Goal: Communication & Community: Answer question/provide support

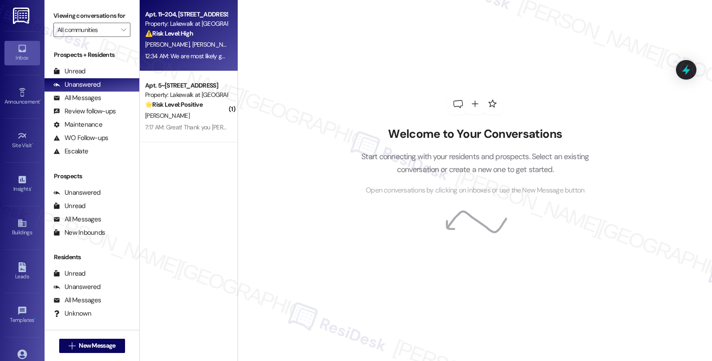
click at [216, 48] on div "[PERSON_NAME] [PERSON_NAME]" at bounding box center [186, 44] width 84 height 11
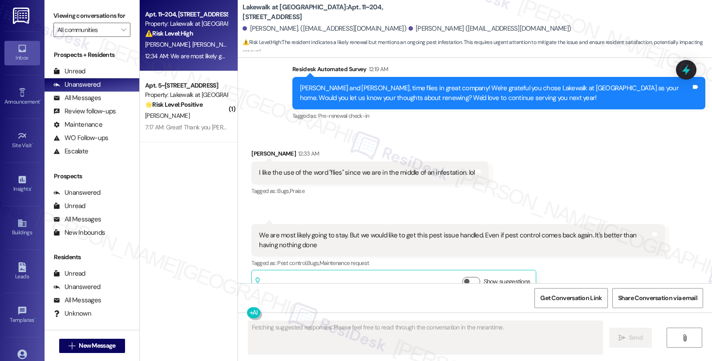
scroll to position [888, 0]
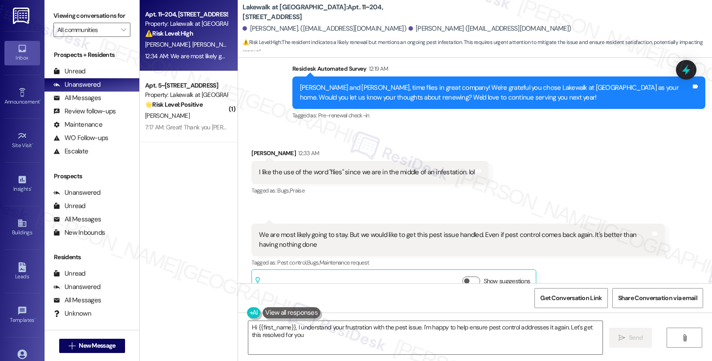
type textarea "Hi {{first_name}}, I understand your frustration with the pest issue. I'm happy…"
drag, startPoint x: 246, startPoint y: 133, endPoint x: 275, endPoint y: 135, distance: 28.6
click at [275, 149] on div "[PERSON_NAME] 12:33 AM" at bounding box center [369, 155] width 237 height 12
copy div "[PERSON_NAME]"
click at [274, 149] on div "[PERSON_NAME] 12:33 AM" at bounding box center [369, 155] width 237 height 12
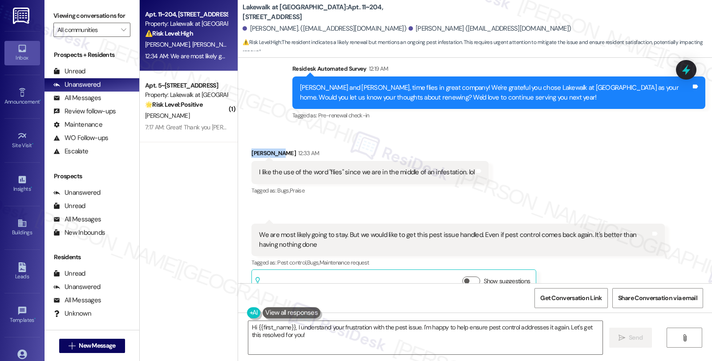
click at [275, 149] on div "[PERSON_NAME] 12:33 AM" at bounding box center [369, 155] width 237 height 12
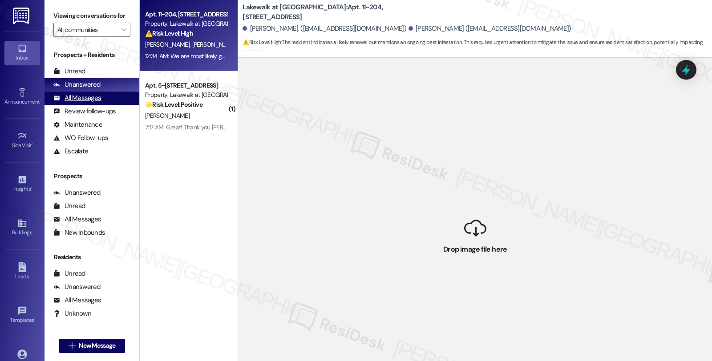
click at [87, 102] on div "All Messages (undefined)" at bounding box center [92, 98] width 95 height 13
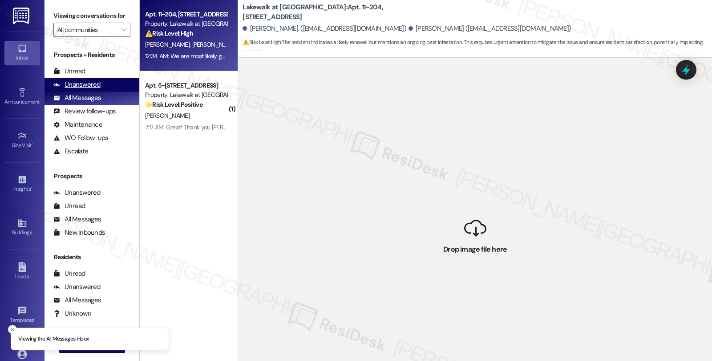
click at [88, 89] on div "Unanswered" at bounding box center [76, 84] width 47 height 9
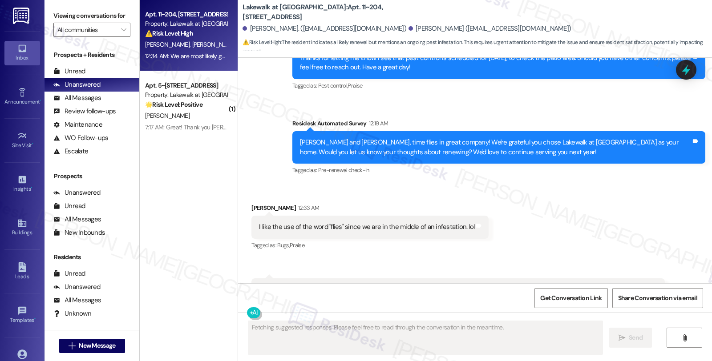
scroll to position [888, 0]
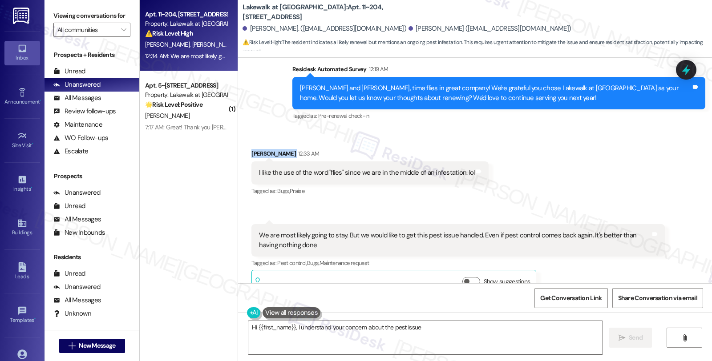
drag, startPoint x: 244, startPoint y: 134, endPoint x: 277, endPoint y: 136, distance: 33.4
click at [277, 142] on div "Received via SMS [PERSON_NAME] 12:33 AM I like the use of the word "flies" sinc…" at bounding box center [370, 173] width 251 height 62
copy div "[PERSON_NAME]"
type textarea "Hi {{first_name}}, I understand your concern about the pest issue. I'm happy to…"
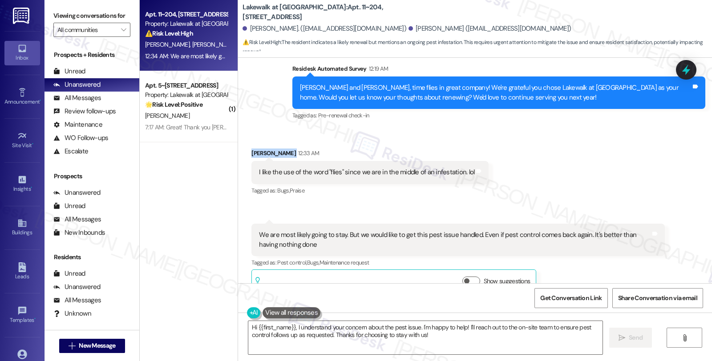
click at [251, 149] on div "[PERSON_NAME] 12:33 AM" at bounding box center [369, 155] width 237 height 12
click at [254, 326] on textarea "Hi {{first_name}}, I understand your concern about the pest issue. I'm happy to…" at bounding box center [425, 337] width 354 height 33
click at [624, 256] on div "Tagged as: Pest control , Click to highlight conversations about Pest control B…" at bounding box center [457, 262] width 413 height 13
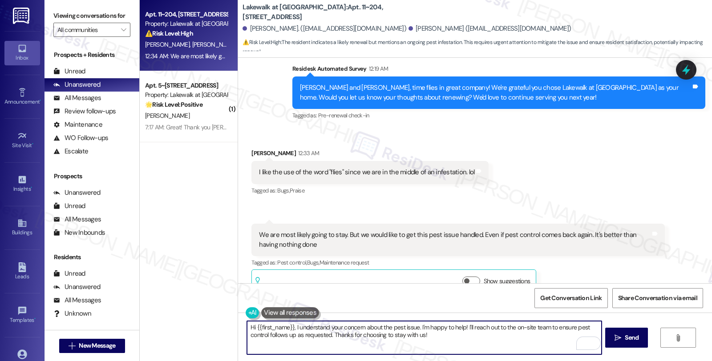
click at [291, 327] on textarea "Hi {{first_name}}, I understand your concern about the pest issue. I'm happy to…" at bounding box center [424, 337] width 354 height 33
click at [522, 328] on textarea "Hi {{first_name}}, thanks for letting me know. I understand your concern about …" at bounding box center [424, 337] width 354 height 33
drag, startPoint x: 536, startPoint y: 327, endPoint x: 544, endPoint y: 340, distance: 15.0
click at [544, 340] on textarea "Hi {{first_name}}, thanks for letting me know. I understand your concern about …" at bounding box center [424, 337] width 354 height 33
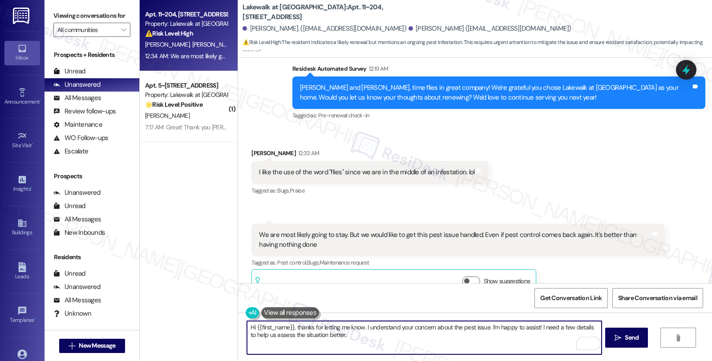
click at [346, 336] on textarea "Hi {{first_name}}, thanks for letting me know. I understand your concern about …" at bounding box center [424, 337] width 354 height 33
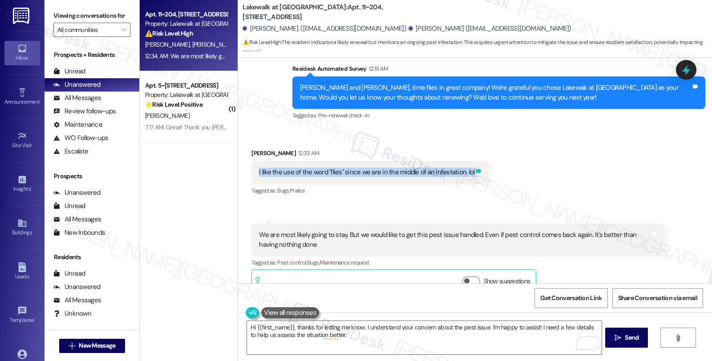
drag, startPoint x: 251, startPoint y: 150, endPoint x: 464, endPoint y: 152, distance: 212.3
click at [464, 161] on div "I like the use of the word "flies" since we are in the middle of an [MEDICAL_DA…" at bounding box center [369, 172] width 237 height 23
copy div "I like the use of the word "flies" since we are in the middle of an [MEDICAL_DA…"
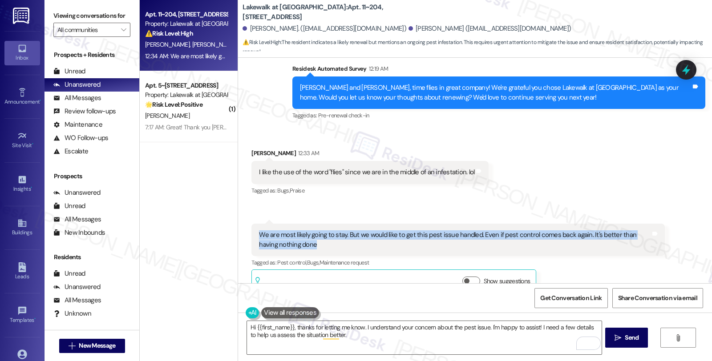
drag, startPoint x: 304, startPoint y: 227, endPoint x: 247, endPoint y: 218, distance: 56.9
click at [251, 224] on div "We are most likely going to stay. But we would like to get this pest issue hand…" at bounding box center [457, 240] width 413 height 32
copy div "We are most likely going to stay. But we would like to get this pest issue hand…"
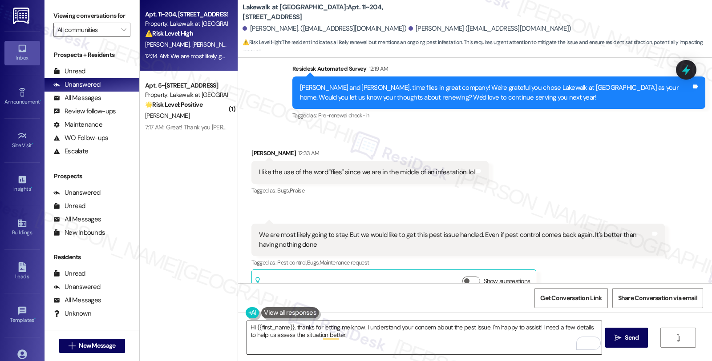
click at [357, 335] on textarea "Hi {{first_name}}, thanks for letting me know. I understand your concern about …" at bounding box center [424, 337] width 354 height 33
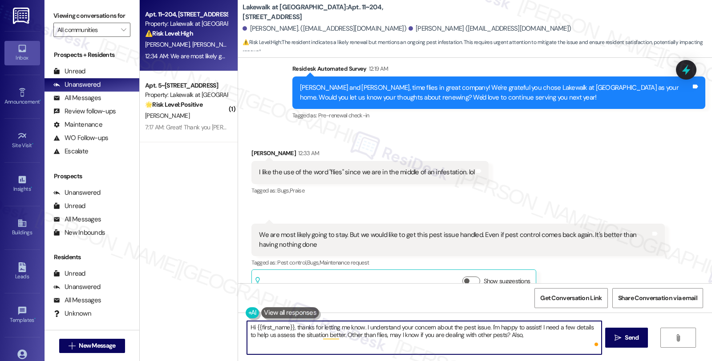
paste textarea "Where in your unit are you seeing the most flies (specific rooms or areas)?"
click at [515, 334] on textarea "Hi {{first_name}}, thanks for letting me know. I understand your concern about …" at bounding box center [424, 337] width 354 height 33
click at [251, 149] on div "[PERSON_NAME] 12:33 AM" at bounding box center [369, 155] width 237 height 12
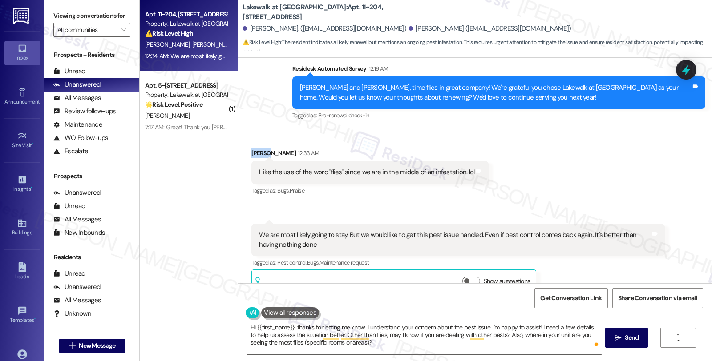
click at [251, 149] on div "[PERSON_NAME] 12:33 AM" at bounding box center [369, 155] width 237 height 12
copy div "[PERSON_NAME]"
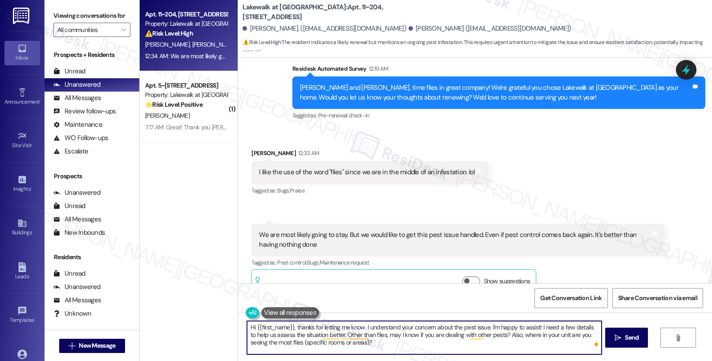
drag, startPoint x: 252, startPoint y: 328, endPoint x: 288, endPoint y: 328, distance: 36.1
click at [288, 328] on textarea "Hi {{first_name}}, thanks for letting me know. I understand your concern about …" at bounding box center [424, 337] width 354 height 33
paste textarea "[PERSON_NAME]"
type textarea "Hi [PERSON_NAME], thanks for letting me know. I understand your concern about t…"
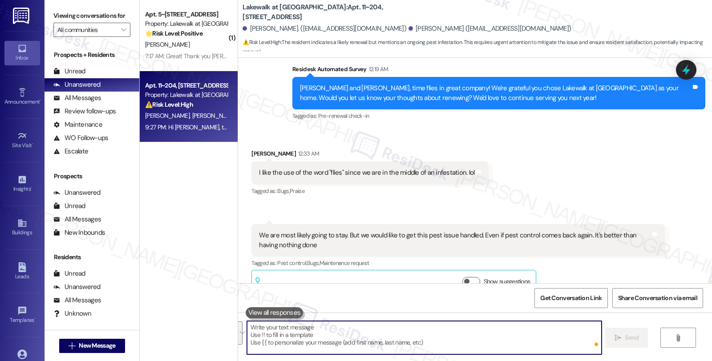
scroll to position [1051, 0]
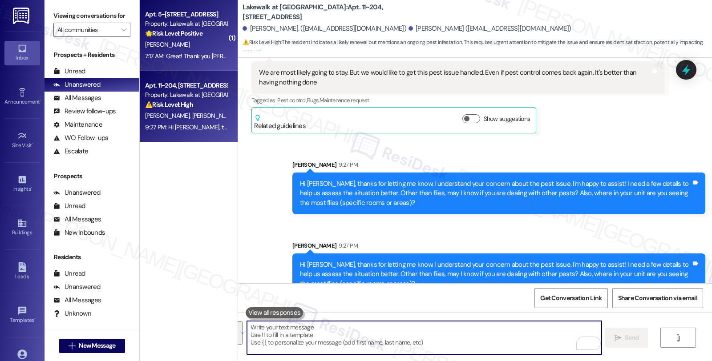
click at [191, 42] on div "[PERSON_NAME]" at bounding box center [186, 44] width 84 height 11
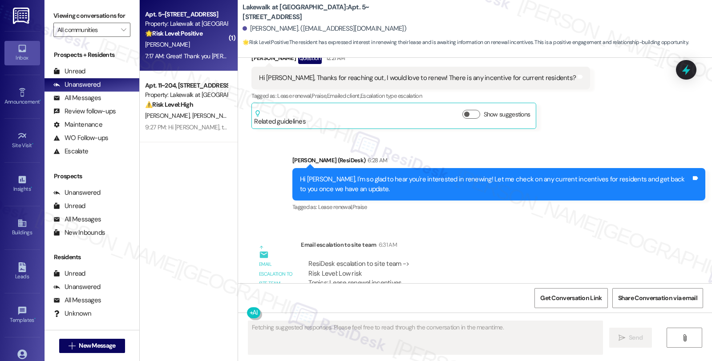
scroll to position [1607, 0]
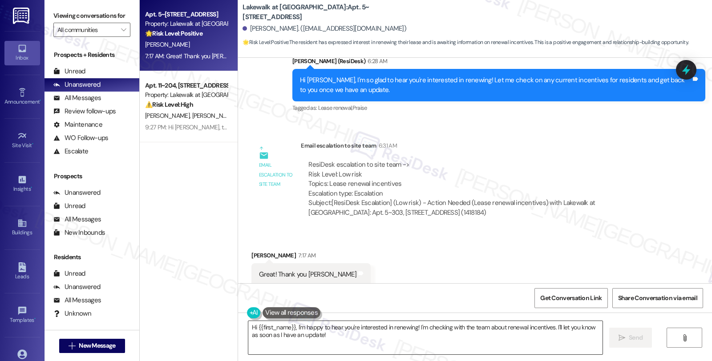
click at [286, 339] on textarea "Hi {{first_name}}, I'm happy to hear you're interested in renewing! I'm checkin…" at bounding box center [425, 337] width 354 height 33
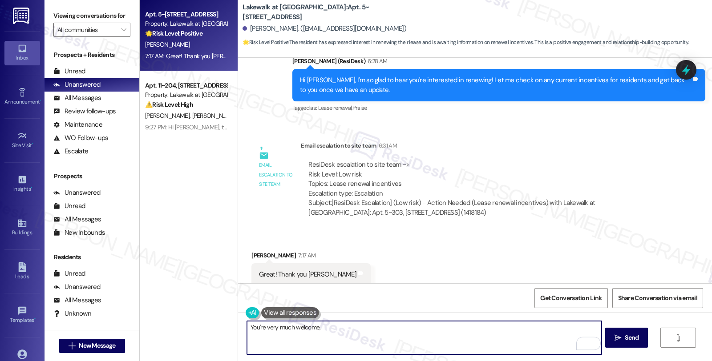
click at [251, 251] on div "[PERSON_NAME] 7:17 AM" at bounding box center [310, 257] width 119 height 12
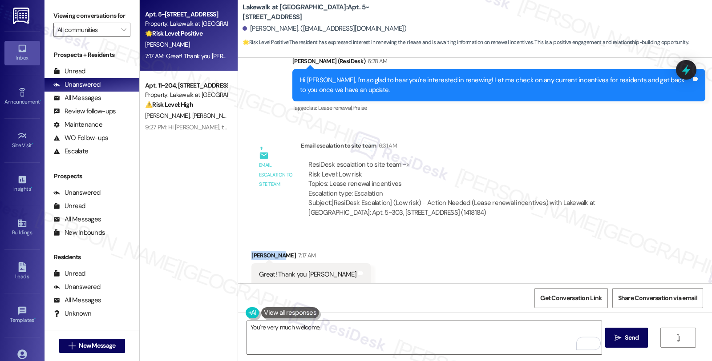
click at [251, 251] on div "[PERSON_NAME] 7:17 AM" at bounding box center [310, 257] width 119 height 12
copy div "[PERSON_NAME]"
click at [340, 329] on textarea "You're very much welcome," at bounding box center [424, 337] width 354 height 33
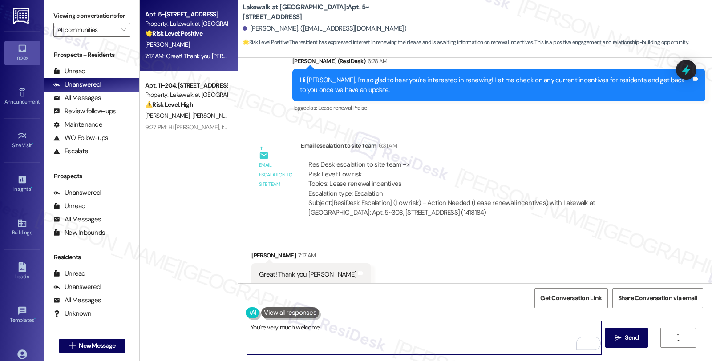
paste textarea "[PERSON_NAME]"
type textarea "You're very much welcome, [PERSON_NAME]!"
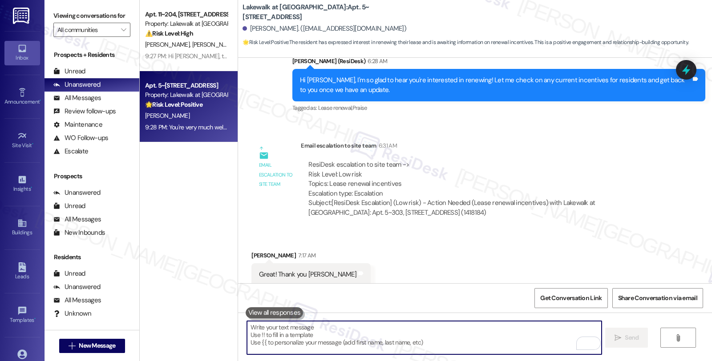
scroll to position [1669, 0]
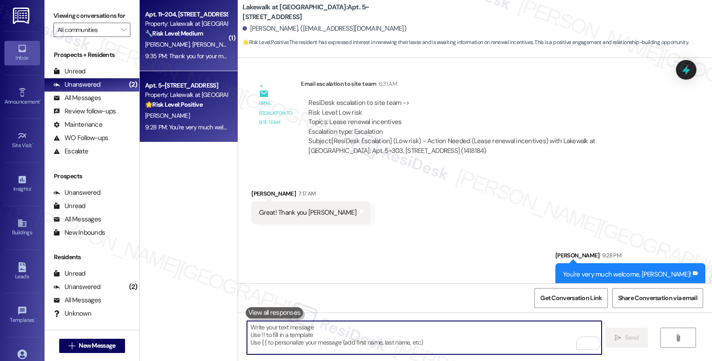
click at [192, 41] on span "[PERSON_NAME]" at bounding box center [214, 45] width 45 height 8
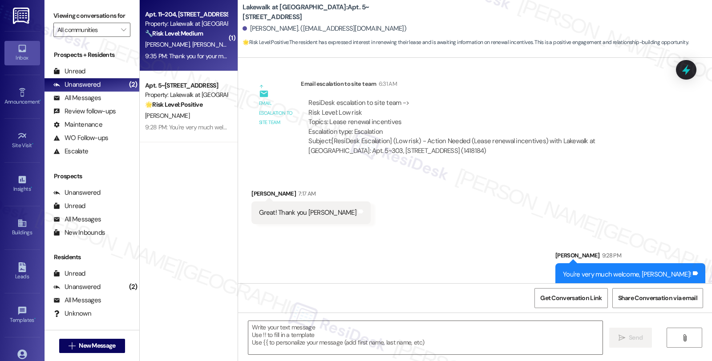
type textarea "Fetching suggested responses. Please feel free to read through the conversation…"
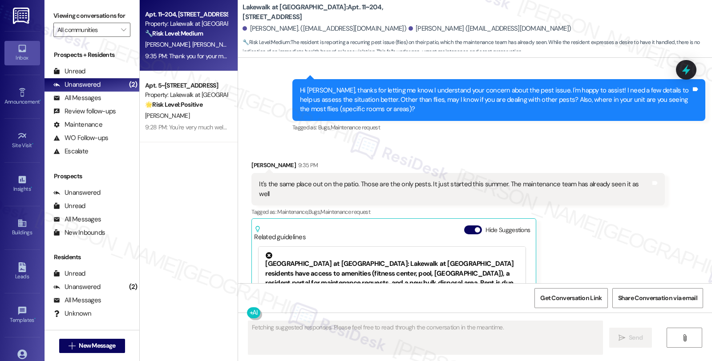
scroll to position [1212, 0]
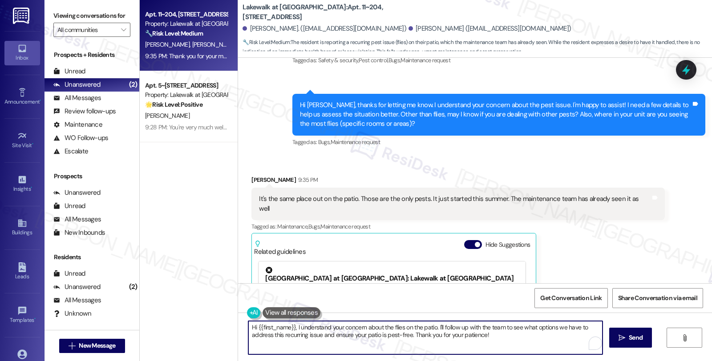
drag, startPoint x: 499, startPoint y: 337, endPoint x: 230, endPoint y: 322, distance: 269.3
click at [230, 322] on div "Apt. 11~204, [STREET_ADDRESS] Property: Lakewalk at [GEOGRAPHIC_DATA] 🔧 Risk Le…" at bounding box center [426, 180] width 572 height 361
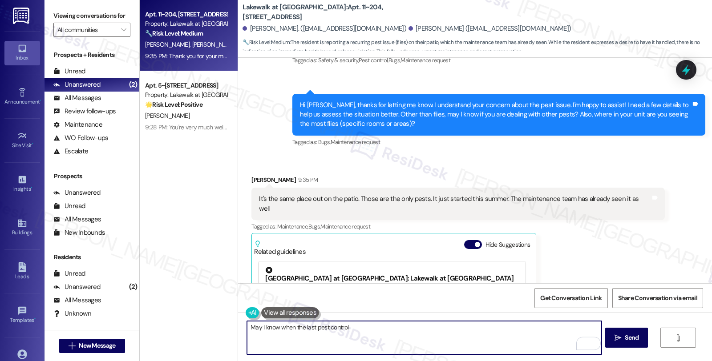
click at [357, 328] on textarea "May I know when the last pest control" at bounding box center [424, 337] width 354 height 33
type textarea "May I know when the last pest control treatment was done?"
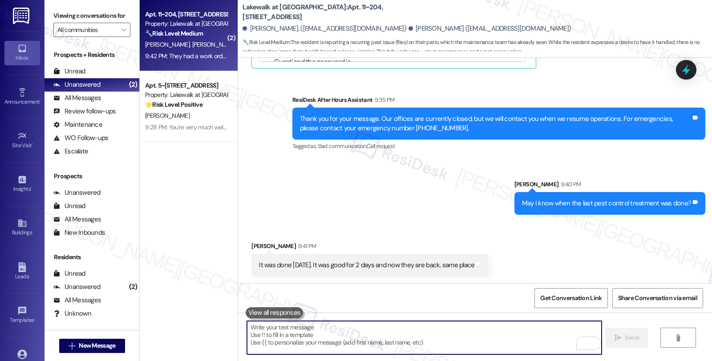
scroll to position [1581, 0]
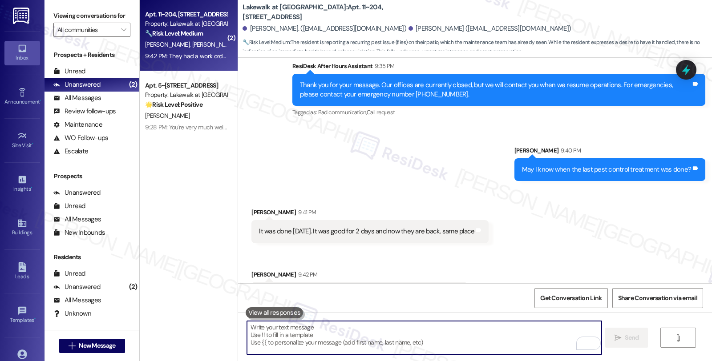
click at [457, 270] on div "[PERSON_NAME] 9:42 PM" at bounding box center [359, 276] width 216 height 12
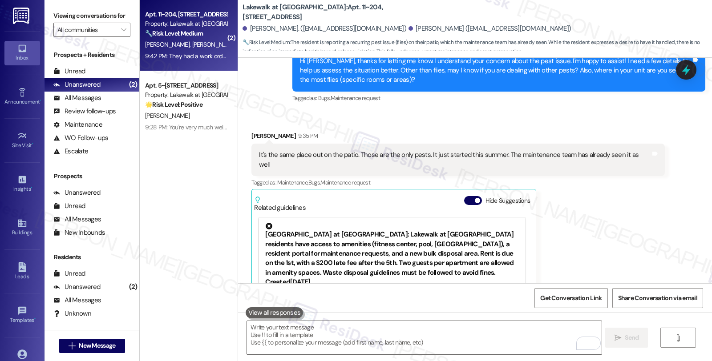
scroll to position [1186, 0]
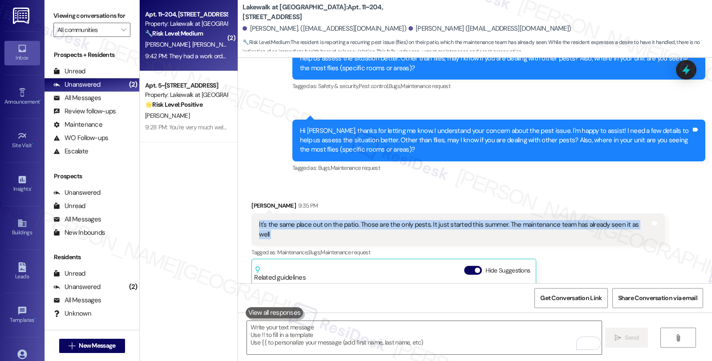
drag, startPoint x: 250, startPoint y: 206, endPoint x: 669, endPoint y: 207, distance: 418.8
click at [669, 207] on div "Received via SMS [PERSON_NAME] 9:35 PM It's the same place out on the patio. Th…" at bounding box center [475, 308] width 474 height 255
copy div "It's the same place out on the patio. Those are the only pests. It just started…"
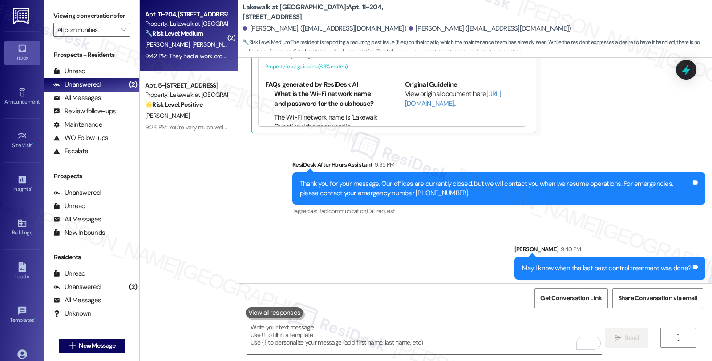
scroll to position [1581, 0]
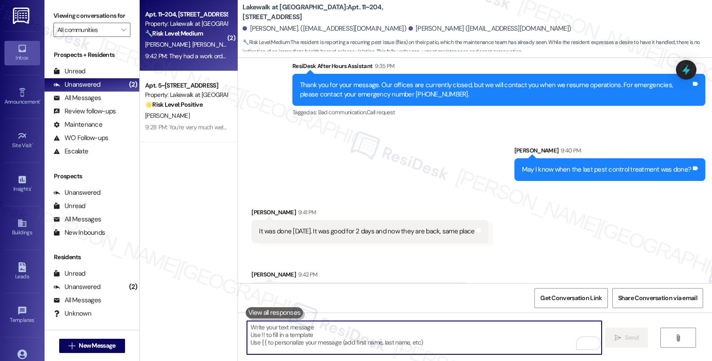
click at [363, 337] on textarea "To enrich screen reader interactions, please activate Accessibility in Grammarl…" at bounding box center [424, 337] width 354 height 33
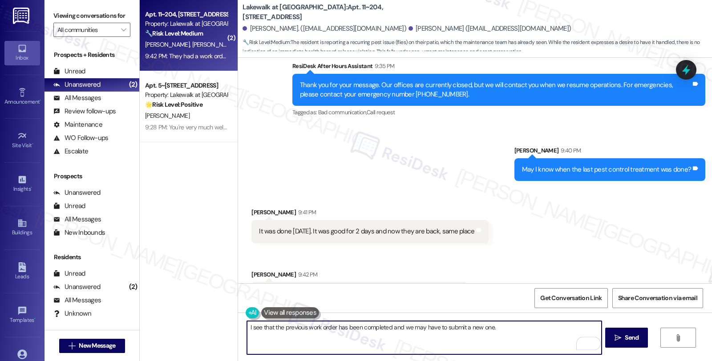
paste textarea "Have you noticed if the flies are coming from any specific source on or near th…"
type textarea "I see that the previous work order has been completed and we may have to submit…"
click at [639, 340] on span "Send" at bounding box center [631, 337] width 17 height 9
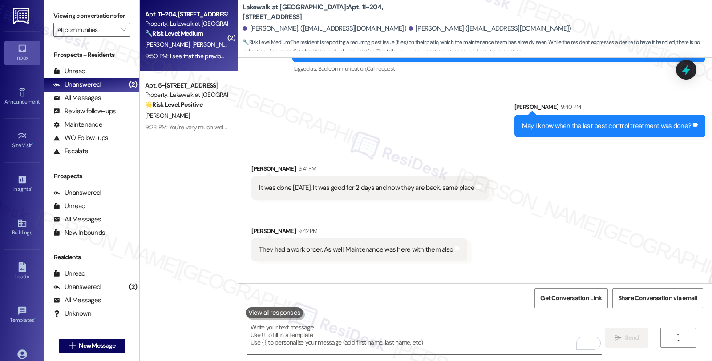
scroll to position [1653, 0]
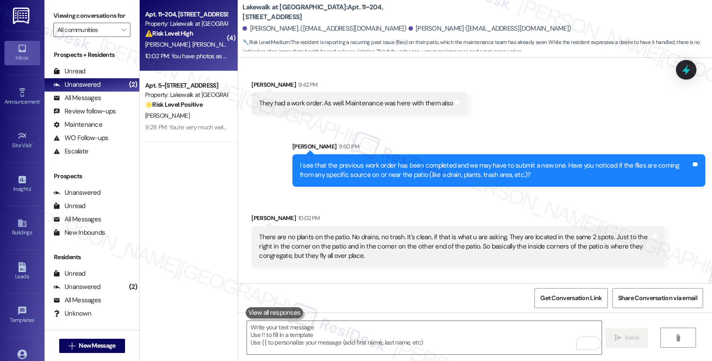
scroll to position [1796, 0]
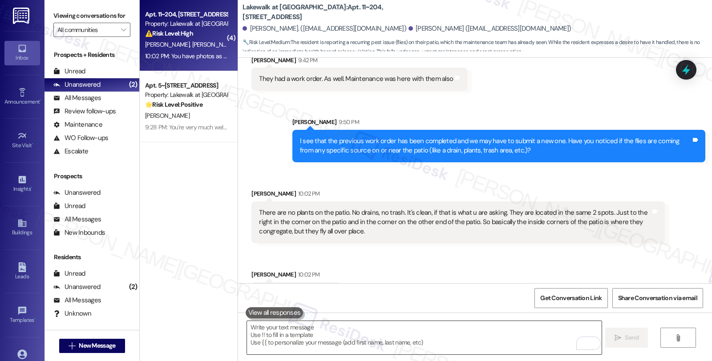
click at [389, 340] on textarea "To enrich screen reader interactions, please activate Accessibility in Grammarl…" at bounding box center [424, 337] width 354 height 33
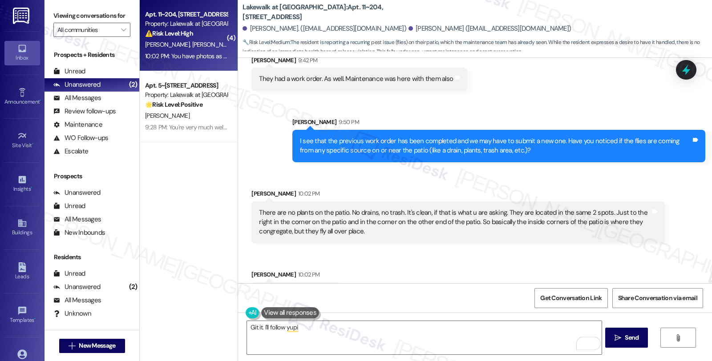
click at [349, 216] on div "Received via SMS Ellen Gowen 10:02 PM There are no plants on the patio. No drai…" at bounding box center [458, 216] width 426 height 68
click at [415, 350] on textarea "Git it. I'll follow yupi" at bounding box center [424, 337] width 354 height 33
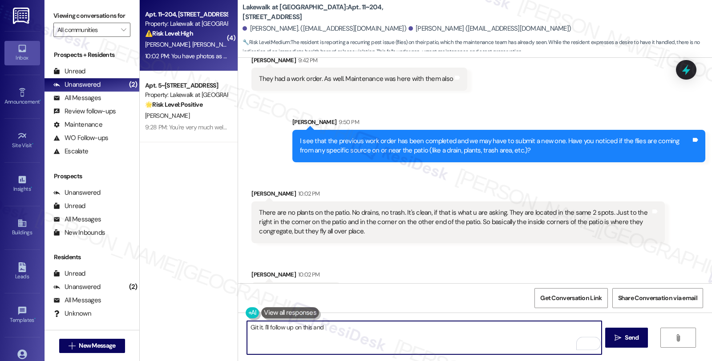
click at [334, 331] on textarea "Git it. I'll follow up on this and" at bounding box center [424, 337] width 354 height 33
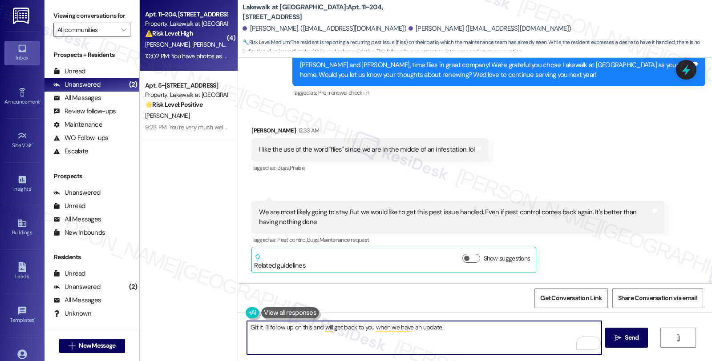
scroll to position [906, 0]
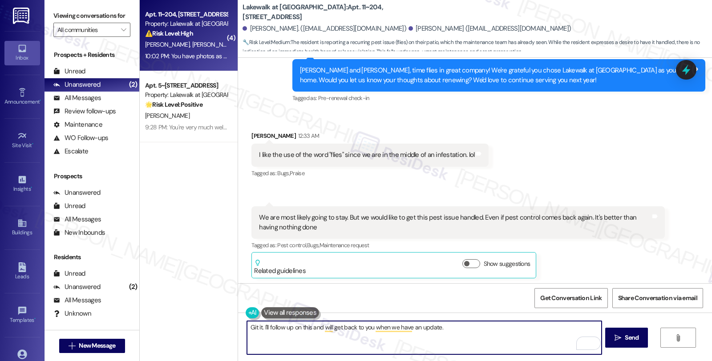
click at [464, 332] on textarea "Git it. I'll follow up on this and will get back to you when we have an update." at bounding box center [424, 337] width 354 height 33
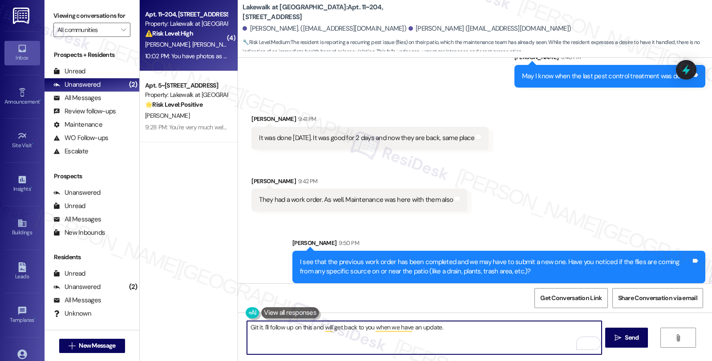
scroll to position [1796, 0]
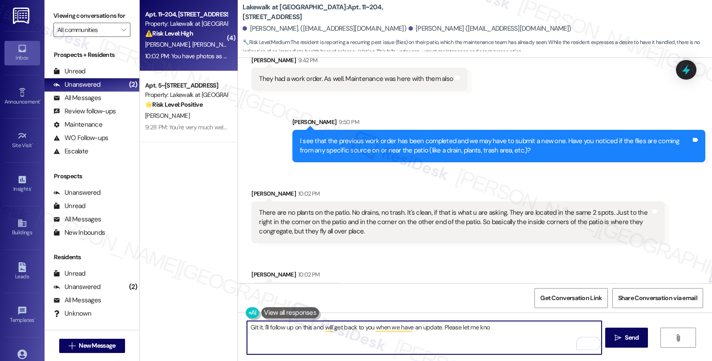
click at [435, 326] on textarea "Git it. I'll follow up on this and will get back to you when we have an update.…" at bounding box center [424, 337] width 354 height 33
click at [573, 328] on textarea "Git it. I'll follow up on this and will get back to you when we have an update.…" at bounding box center [424, 337] width 354 height 33
type textarea "Git it. I'll follow up on this and will get back to you when we have an update.…"
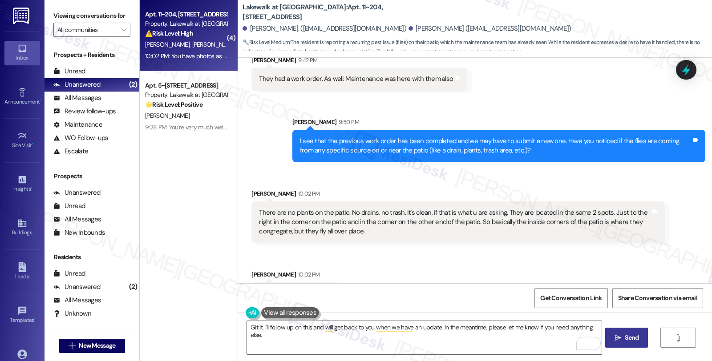
click at [621, 335] on span " Send" at bounding box center [627, 337] width 28 height 9
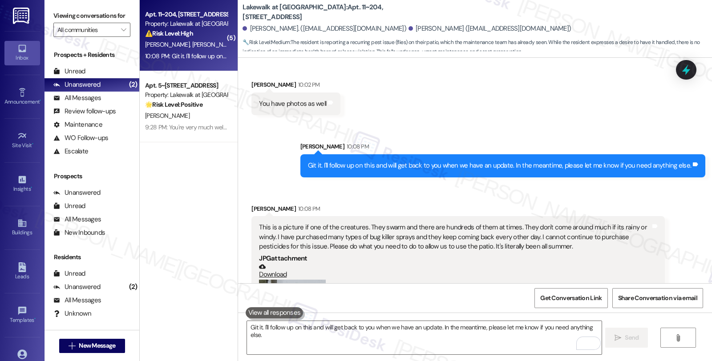
scroll to position [2068, 0]
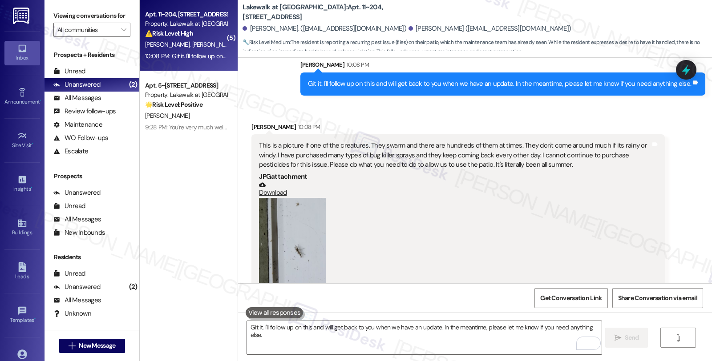
click at [285, 202] on button "Zoom image" at bounding box center [292, 242] width 67 height 89
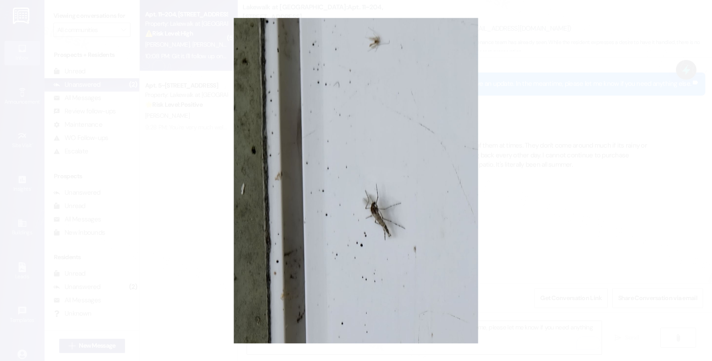
click at [508, 182] on button "Unzoom image" at bounding box center [356, 180] width 712 height 361
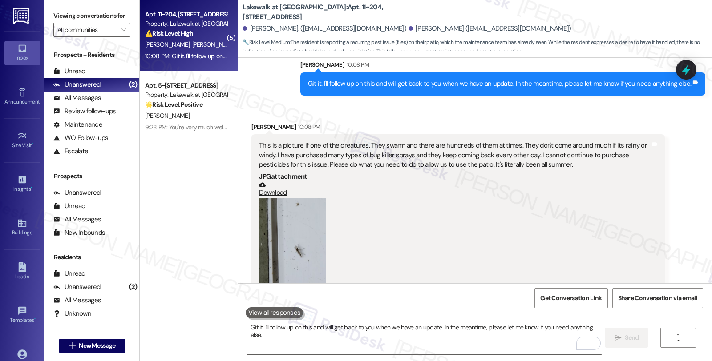
click at [306, 220] on button "Zoom image" at bounding box center [292, 242] width 67 height 89
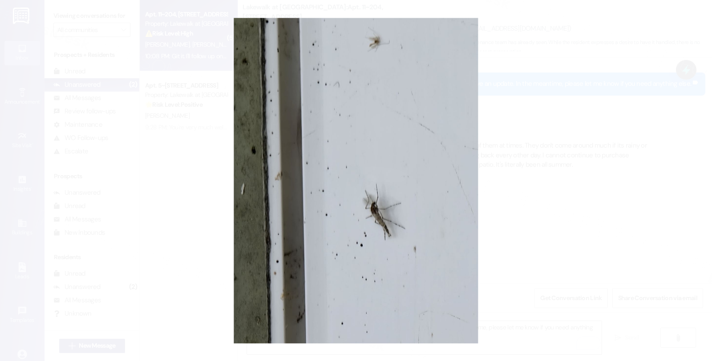
click at [531, 195] on button "Unzoom image" at bounding box center [356, 180] width 712 height 361
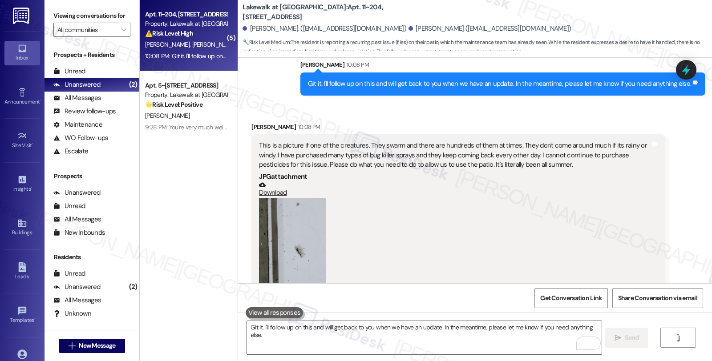
click at [406, 205] on div "(Click to zoom)" at bounding box center [454, 248] width 391 height 101
click at [94, 103] on div "All Messages" at bounding box center [77, 97] width 48 height 9
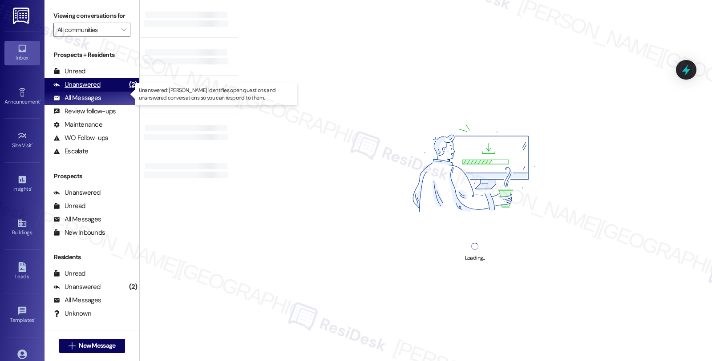
click at [94, 89] on div "Unanswered" at bounding box center [76, 84] width 47 height 9
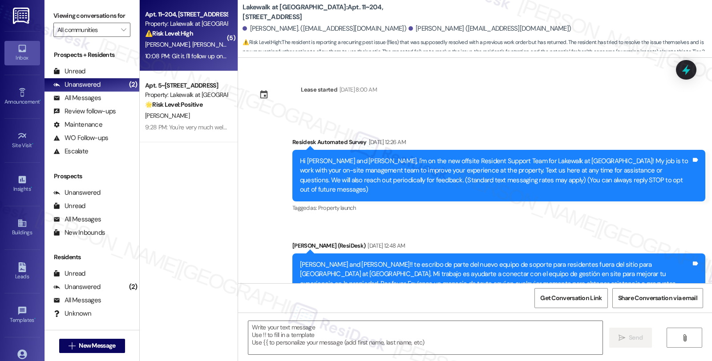
scroll to position [2313, 0]
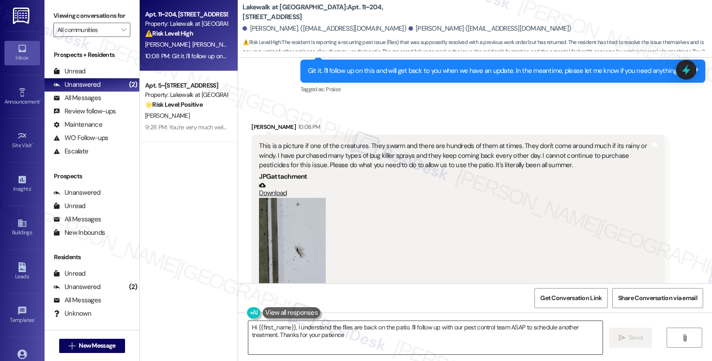
type textarea "Hi {{first_name}}, I understand the flies are back on the patio. I'll follow up…"
click at [81, 102] on div "All Messages (undefined)" at bounding box center [92, 98] width 95 height 13
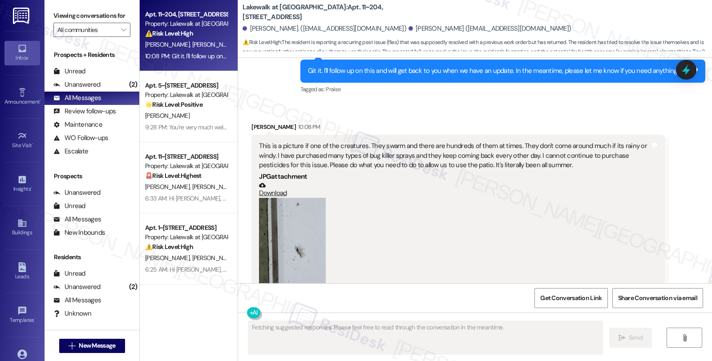
scroll to position [2313, 0]
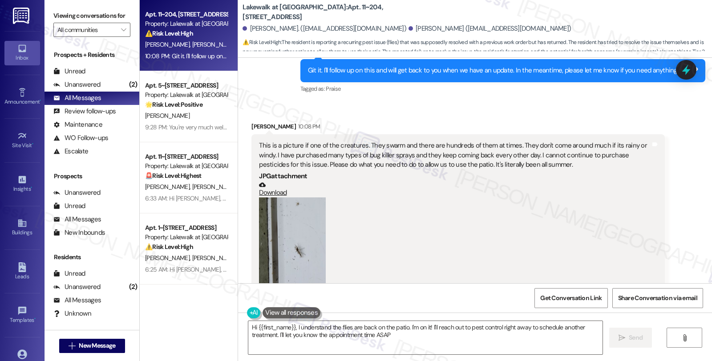
type textarea "Hi {{first_name}}, I understand the flies are back on the patio. I'm on it! I'l…"
click at [679, 72] on icon at bounding box center [686, 69] width 15 height 15
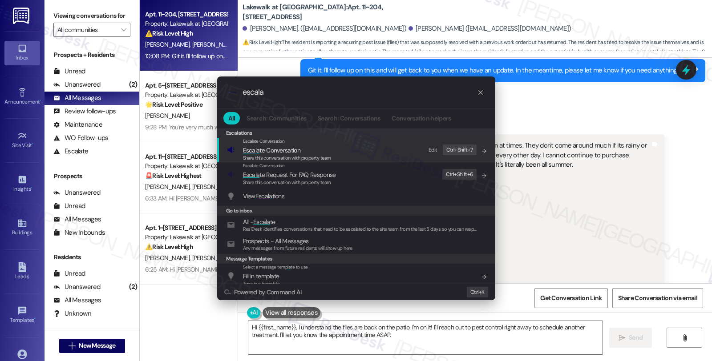
type input "escala"
click at [336, 156] on div "Escalate Conversation Escala te Conversation Share this conversation with prope…" at bounding box center [357, 150] width 260 height 24
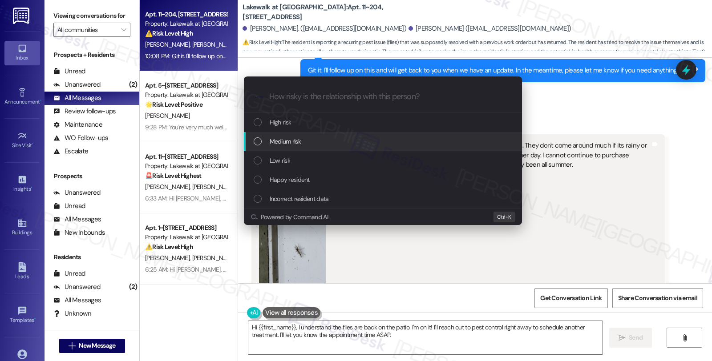
click at [334, 149] on div "Medium risk" at bounding box center [383, 141] width 278 height 19
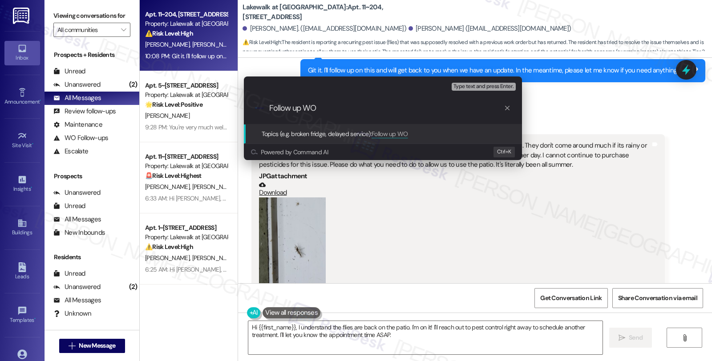
paste input "13405-1"
click at [317, 108] on input "Follow up WO 13405-1" at bounding box center [386, 108] width 235 height 9
click at [388, 108] on input "Follow up WO #13405-1" at bounding box center [386, 108] width 235 height 9
type input "Follow up WO #13405-1 (issue with pests re-occured)"
click at [435, 108] on input "Follow up WO #13405-1 (issue with pests re-occured)" at bounding box center [386, 108] width 235 height 9
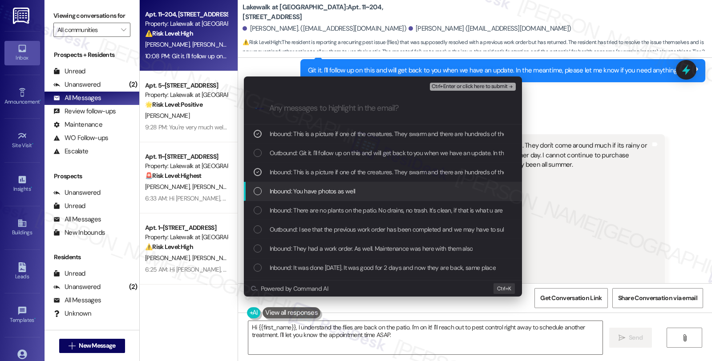
click at [280, 196] on span "Inbound: You have photos as well" at bounding box center [313, 191] width 86 height 10
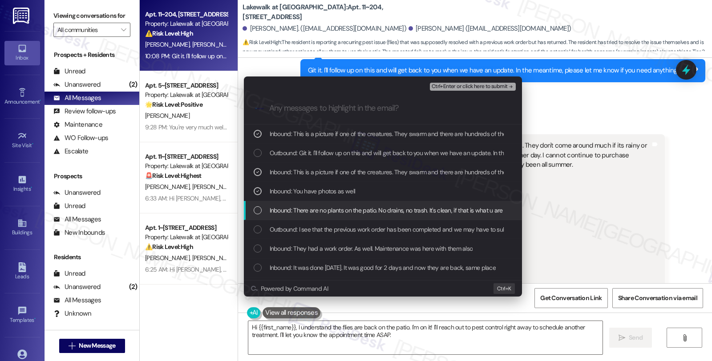
click at [281, 211] on span "Inbound: There are no plants on the patio. No drains, no trash. It's clean, if …" at bounding box center [683, 211] width 827 height 10
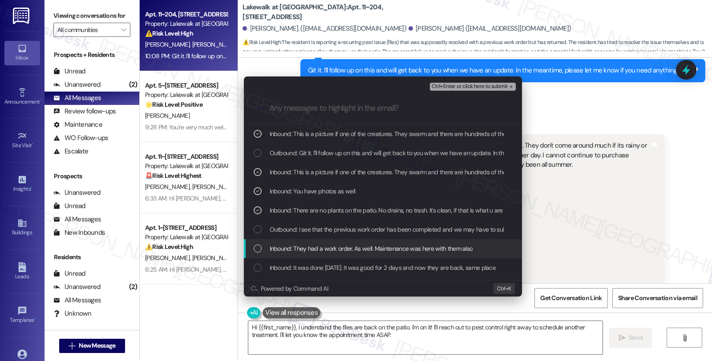
click at [344, 248] on span "Inbound: They had a work order. As well. Maintenance was here with them also" at bounding box center [371, 249] width 203 height 10
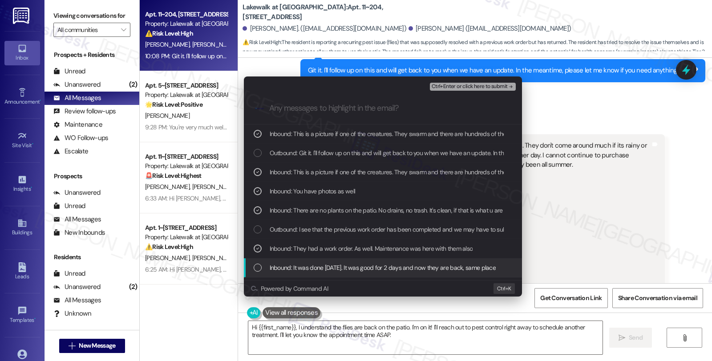
click at [349, 271] on span "Inbound: It was done 8.22.25. It was good for 2 days and now they are back, sam…" at bounding box center [383, 268] width 227 height 10
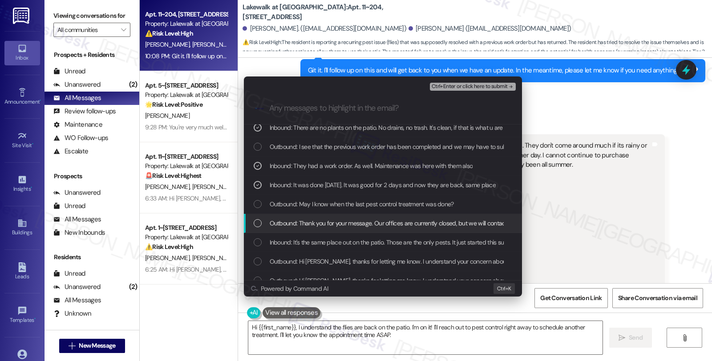
scroll to position [148, 0]
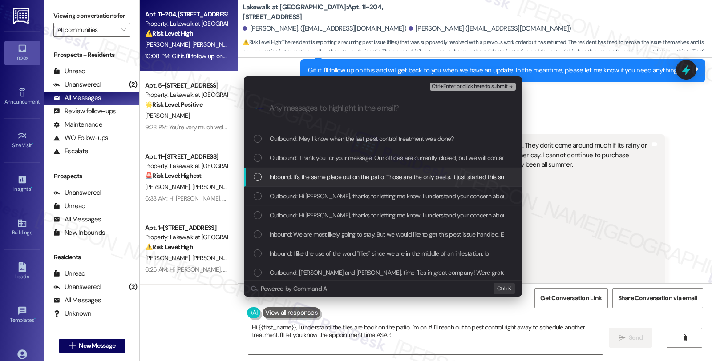
click at [341, 176] on span "Inbound: It's the same place out on the patio. Those are the only pests. It jus…" at bounding box center [460, 177] width 381 height 10
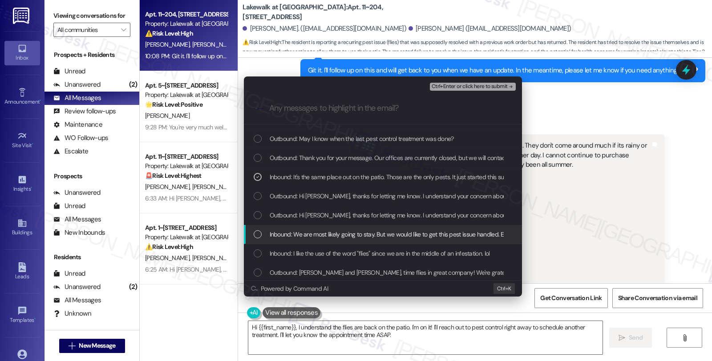
click at [340, 234] on span "Inbound: We are most likely going to stay. But we would like to get this pest i…" at bounding box center [481, 235] width 423 height 10
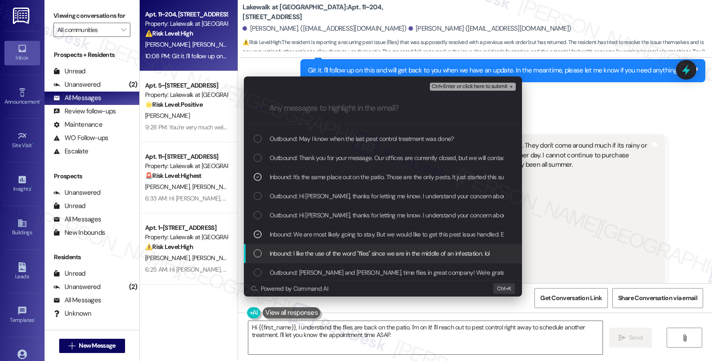
click at [336, 254] on span "Inbound: I like the use of the word "flies" since we are in the middle of an in…" at bounding box center [380, 254] width 220 height 10
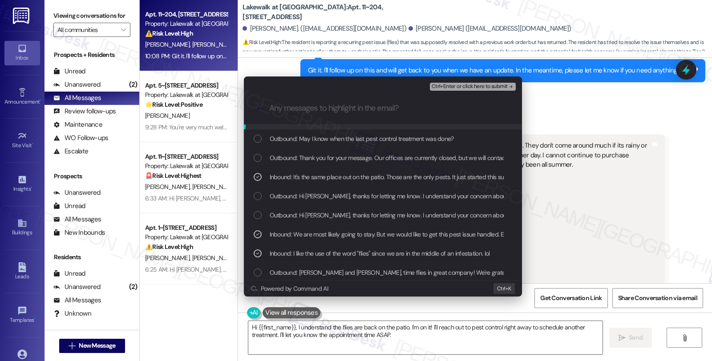
click at [444, 86] on span "Ctrl+Enter or click here to submit" at bounding box center [470, 87] width 76 height 6
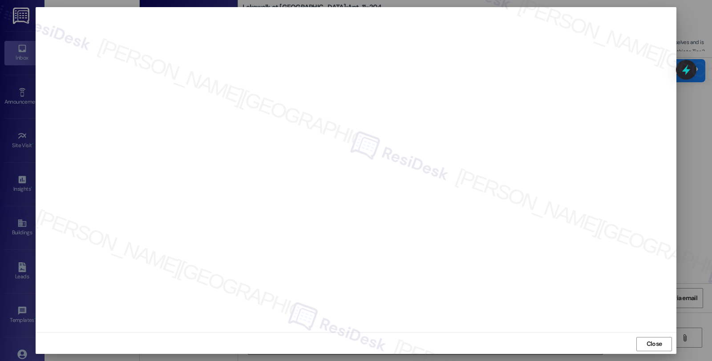
scroll to position [1, 0]
click at [665, 344] on button "Close" at bounding box center [654, 343] width 36 height 14
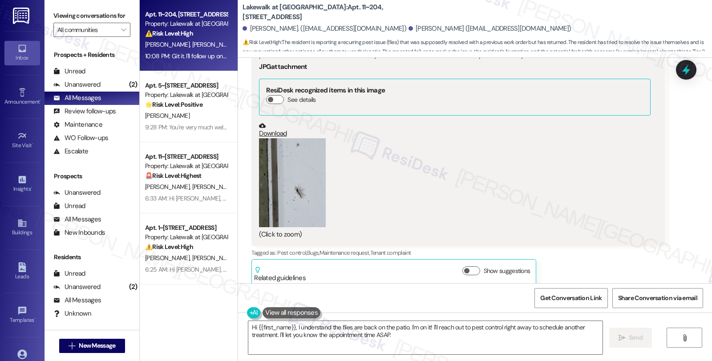
scroll to position [2066, 0]
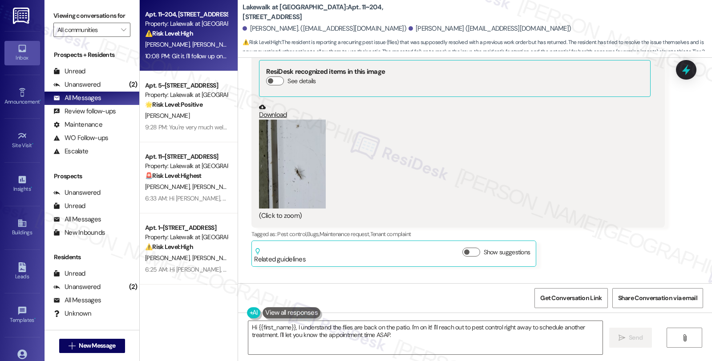
click at [295, 154] on button "Zoom image" at bounding box center [292, 164] width 67 height 89
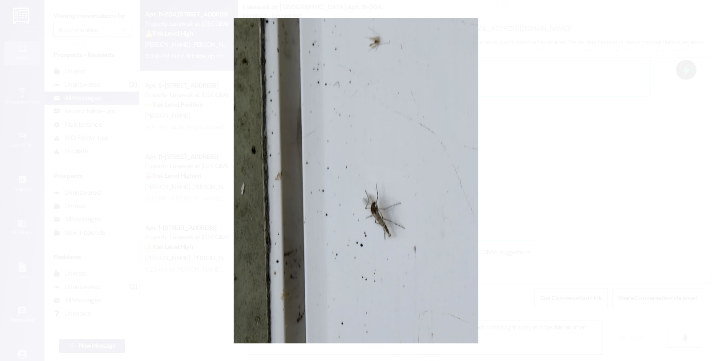
click at [497, 144] on button "Unzoom image" at bounding box center [356, 180] width 712 height 361
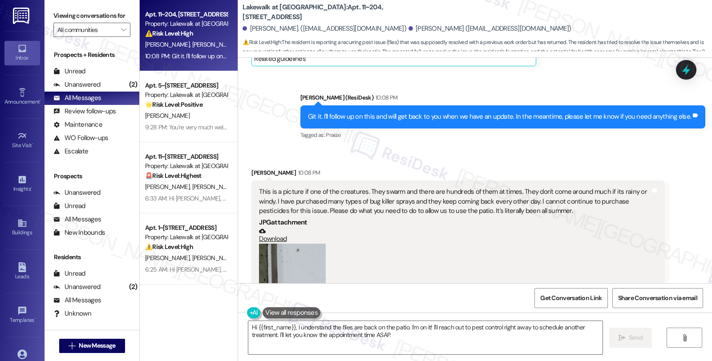
scroll to position [2313, 0]
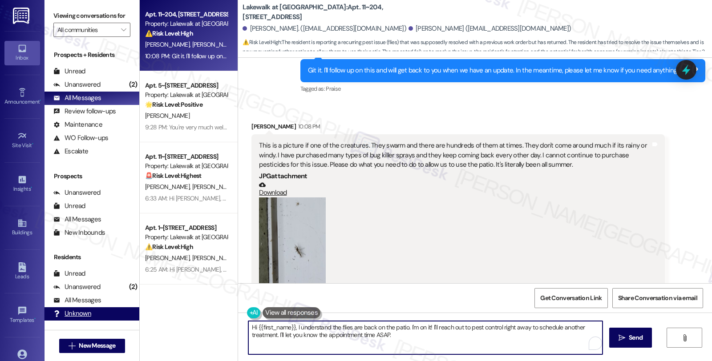
drag, startPoint x: 296, startPoint y: 337, endPoint x: 121, endPoint y: 328, distance: 174.7
click at [121, 328] on div "Viewing conversations for All communities  Prospects + Residents Unread (0) Un…" at bounding box center [379, 180] width 668 height 361
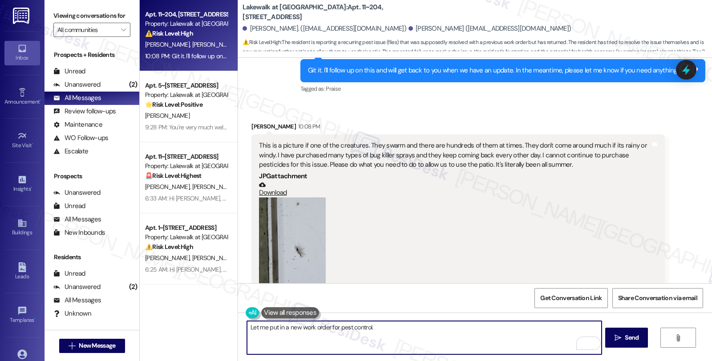
paste textarea "Do we have your permission to enter during your absence? Also, do you have pets…"
click at [247, 328] on textarea "Let me put in a new work order for pest control. Do we have your permission to …" at bounding box center [424, 337] width 354 height 33
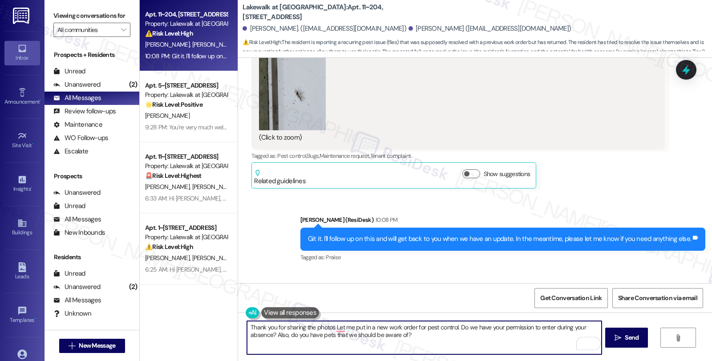
scroll to position [2264, 0]
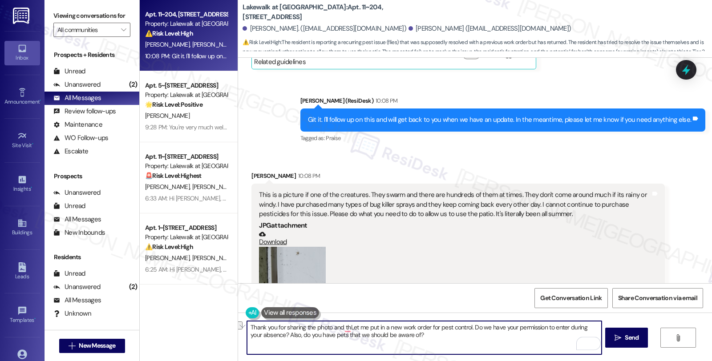
drag, startPoint x: 302, startPoint y: 327, endPoint x: 339, endPoint y: 327, distance: 37.4
click at [339, 327] on textarea "Thank you for sharing the photo and thLet me put in a new work order for pest c…" at bounding box center [424, 337] width 354 height 33
type textarea "Thank you for sharing the additional details and the photo. Let me put in a new…"
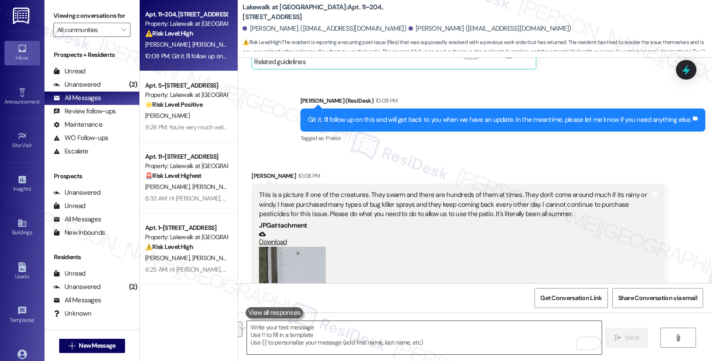
scroll to position [2313, 0]
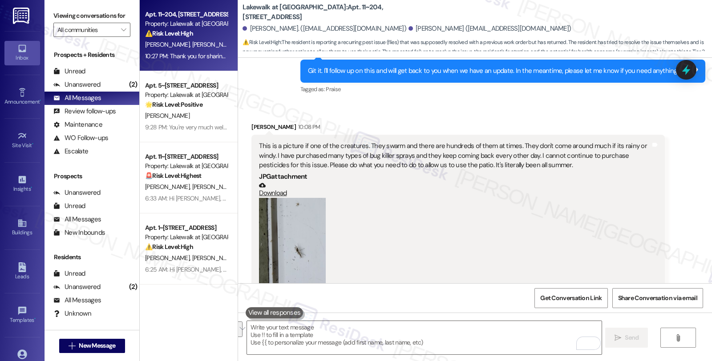
click at [689, 192] on div "Received via SMS Edward Gowen Jr 10:08 PM This is a picture if one of the creat…" at bounding box center [475, 207] width 474 height 211
click at [679, 175] on div "Received via SMS Edward Gowen Jr 10:08 PM This is a picture if one of the creat…" at bounding box center [475, 207] width 474 height 211
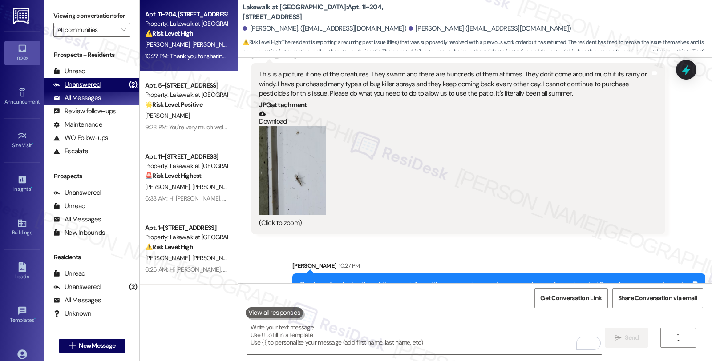
click at [103, 92] on div "Unanswered (2)" at bounding box center [92, 84] width 95 height 13
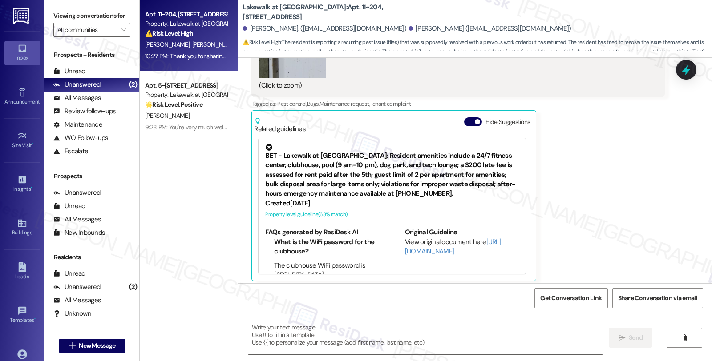
scroll to position [2173, 0]
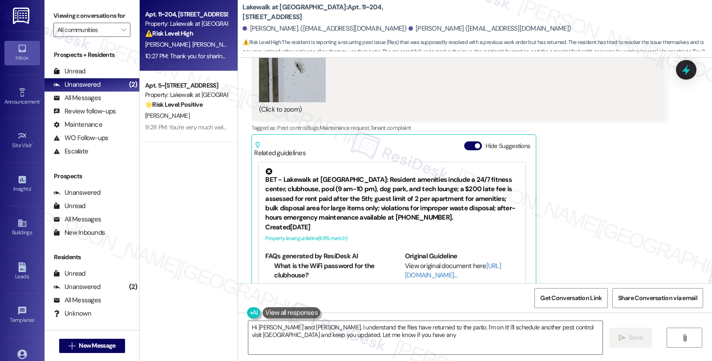
type textarea "Hi Ellen and Edward, I understand the flies have returned to the patio. I'm on …"
